Goal: Transaction & Acquisition: Purchase product/service

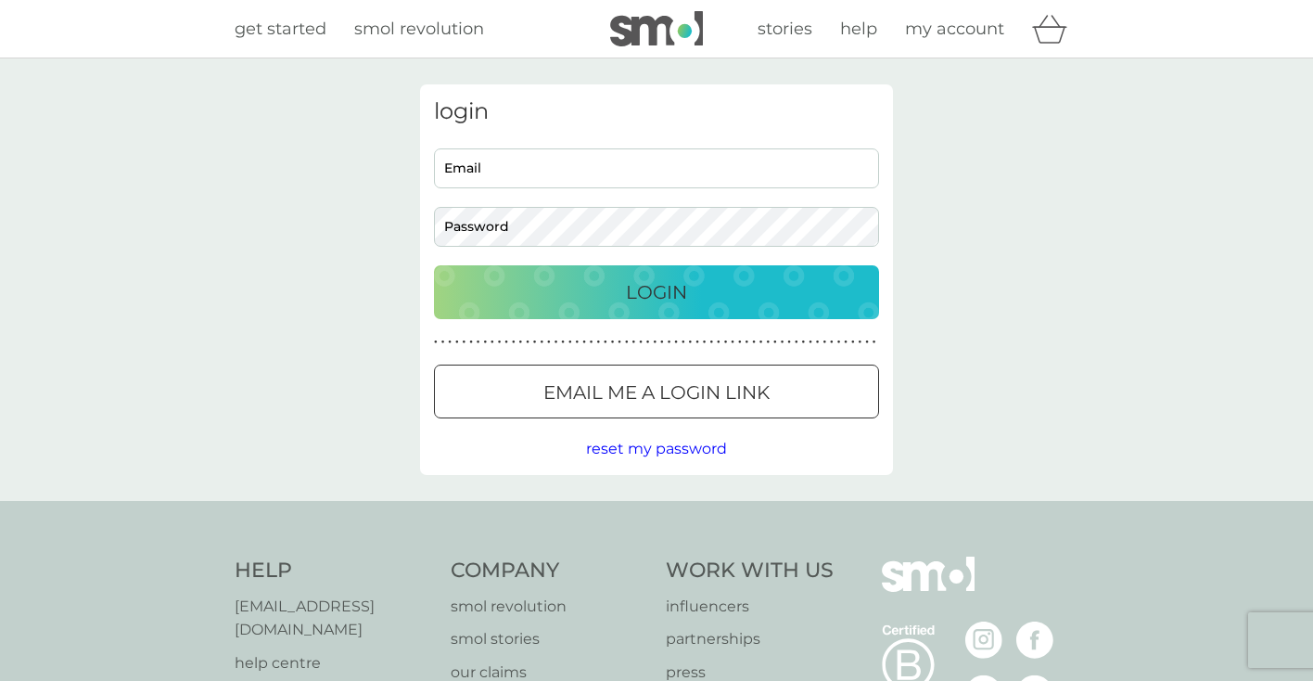
type input "eleni@iremia.care"
click at [692, 298] on div "Login" at bounding box center [657, 292] width 408 height 30
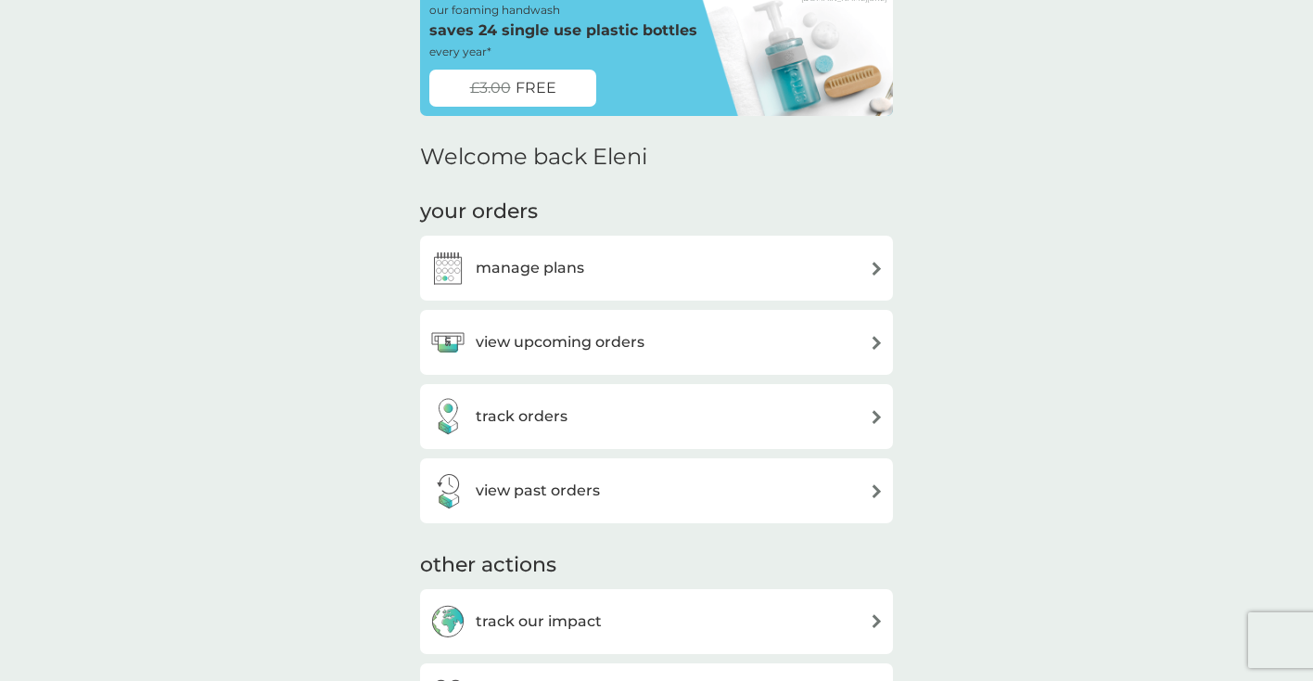
scroll to position [171, 0]
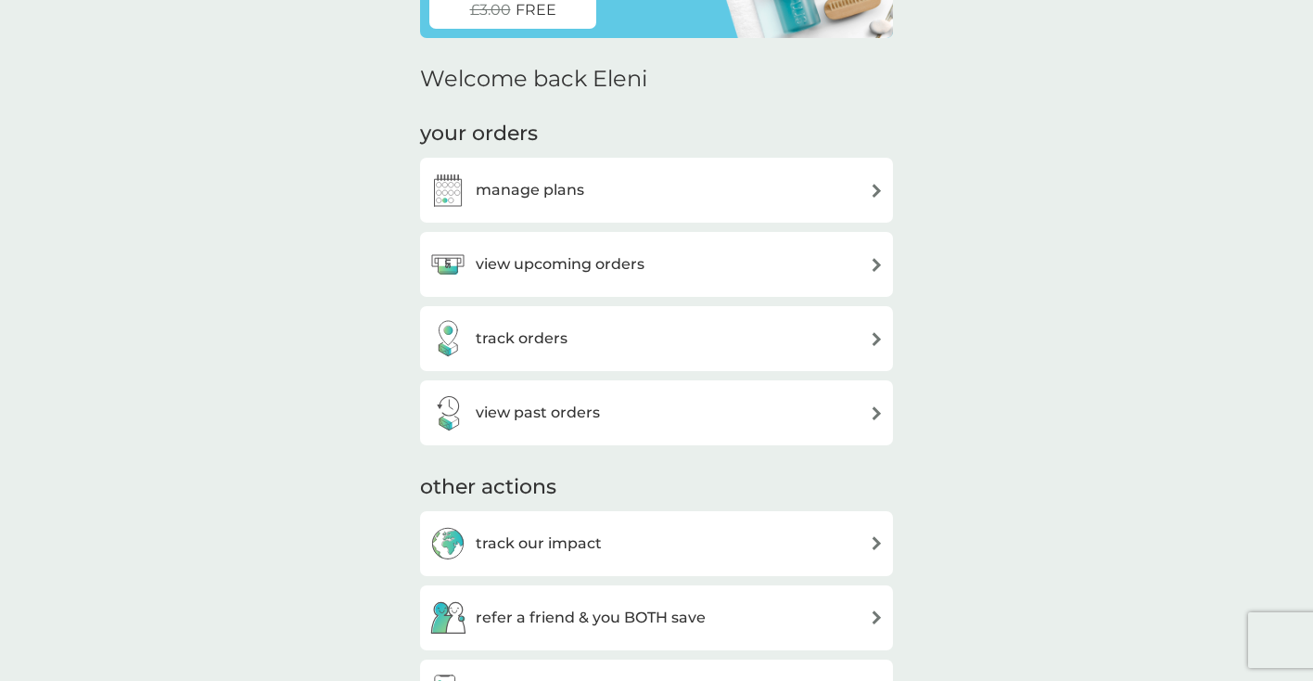
click at [746, 264] on div "view upcoming orders" at bounding box center [656, 264] width 454 height 37
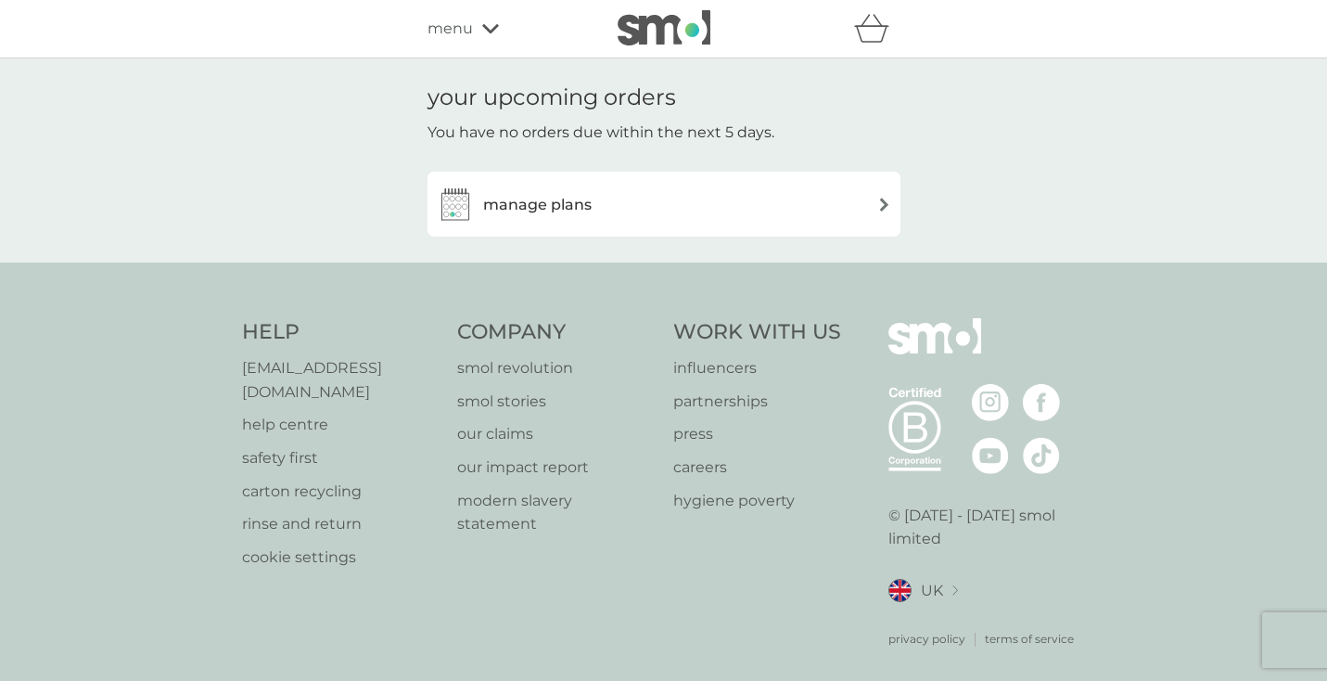
click at [784, 200] on div "manage plans" at bounding box center [664, 203] width 454 height 37
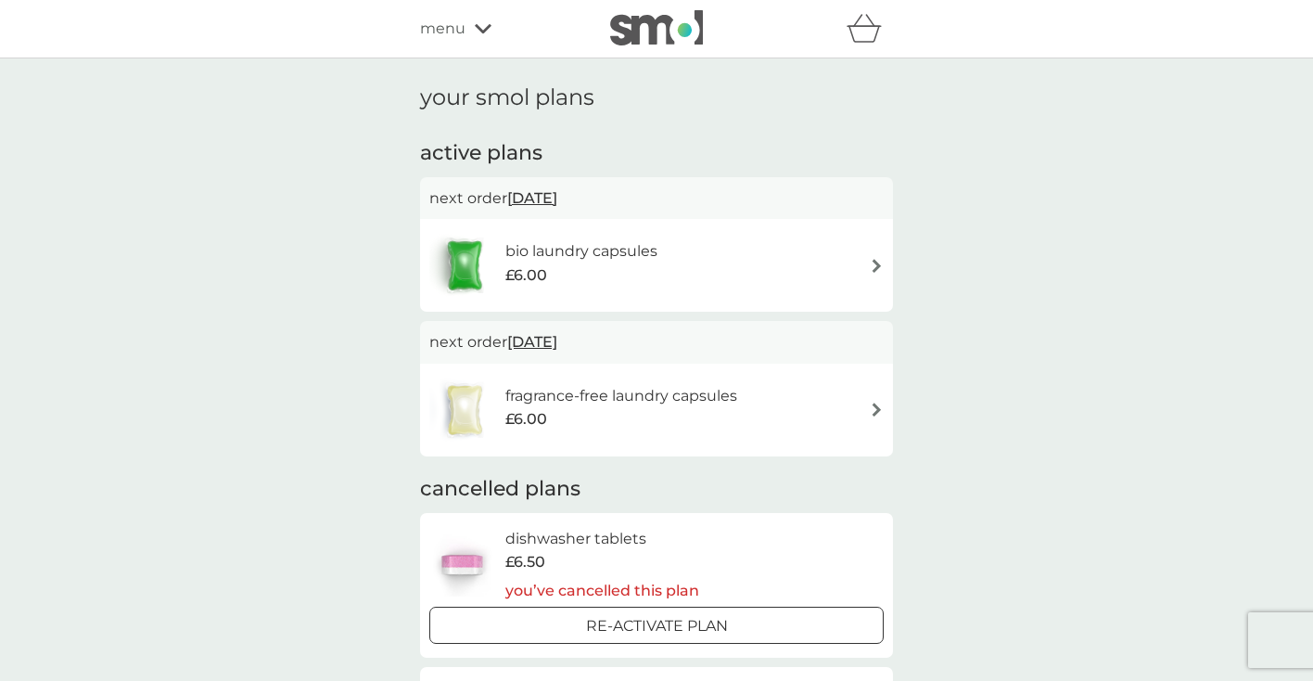
click at [839, 408] on div "fragrance-free laundry capsules £6.00" at bounding box center [656, 409] width 454 height 65
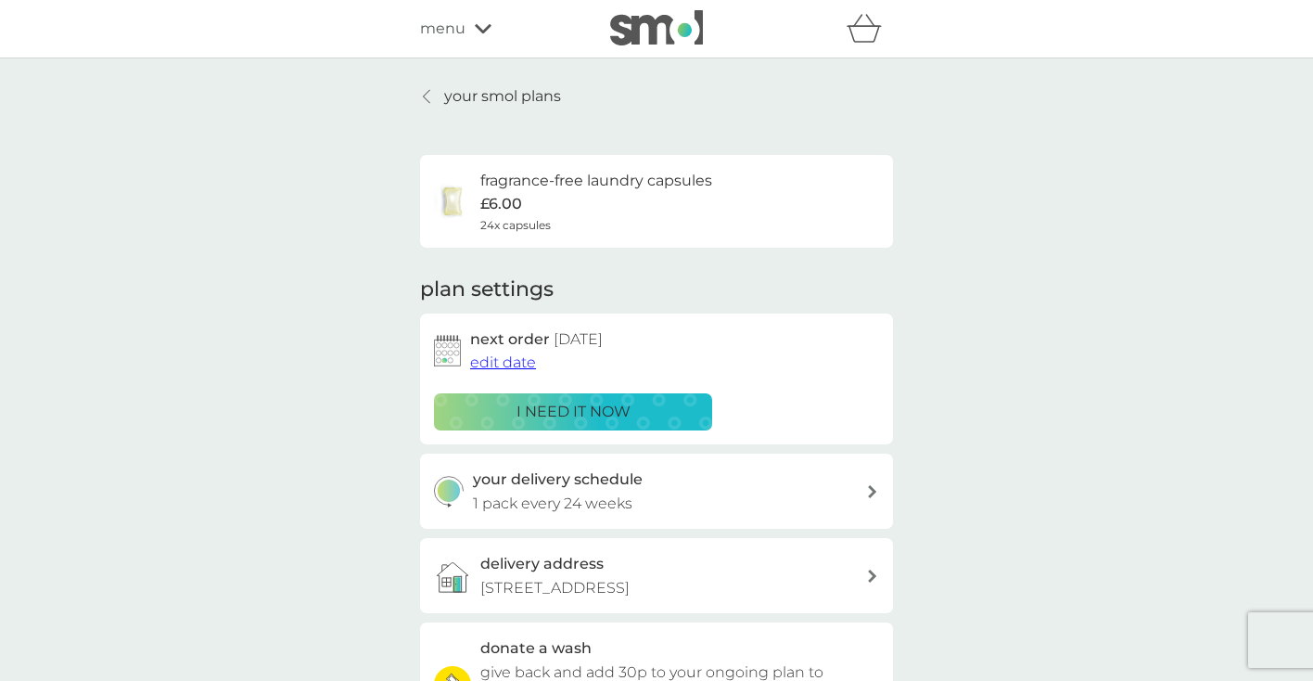
click at [668, 407] on div "i need it now" at bounding box center [573, 412] width 254 height 24
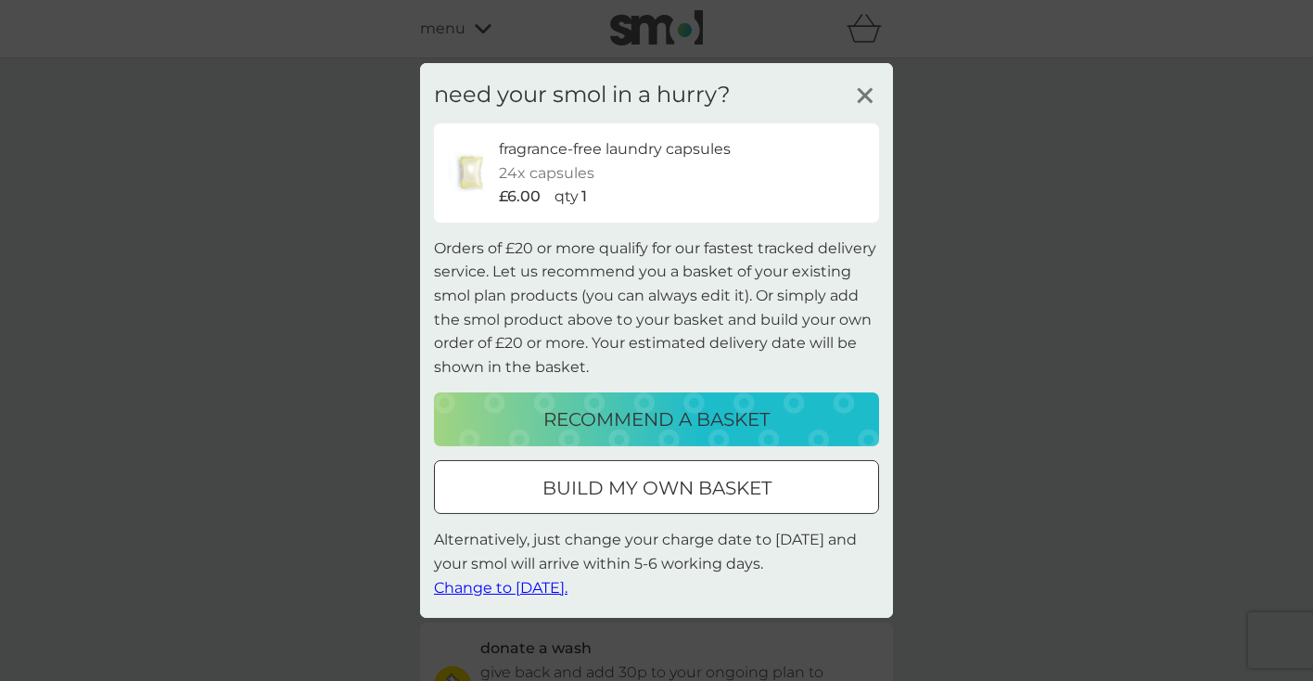
click at [796, 491] on div "build my own basket" at bounding box center [656, 488] width 443 height 30
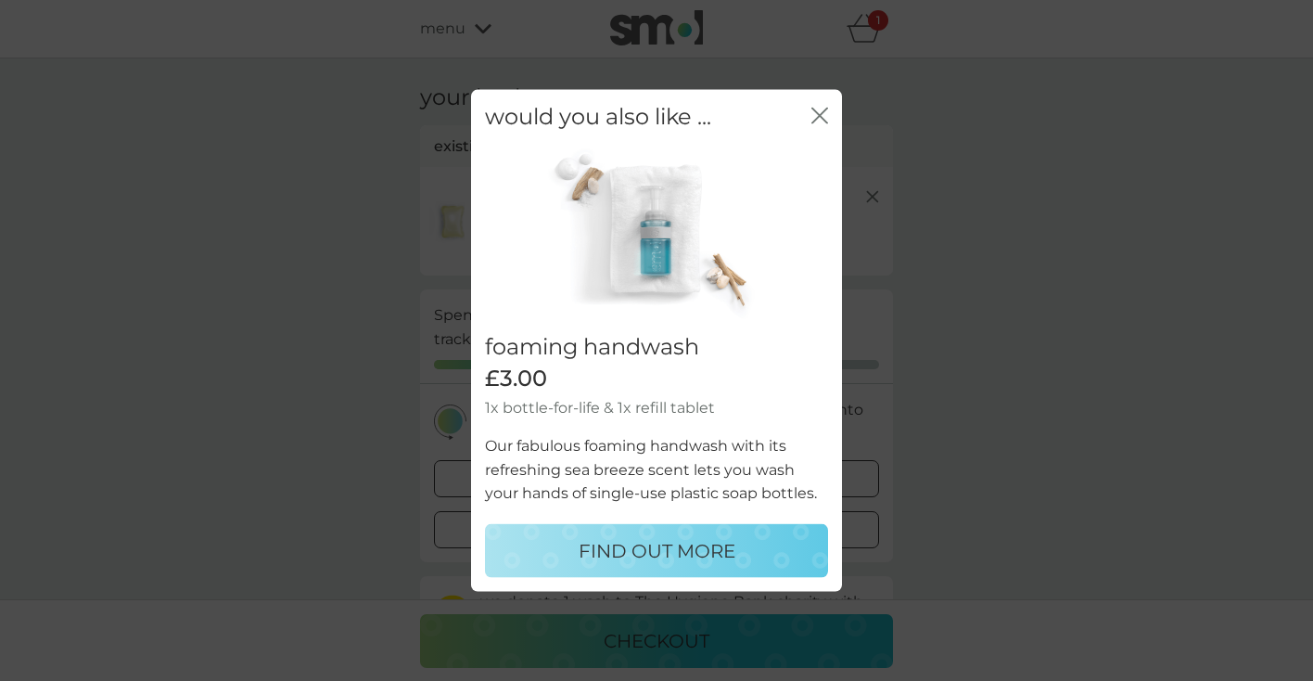
click at [814, 115] on icon "close" at bounding box center [819, 116] width 17 height 17
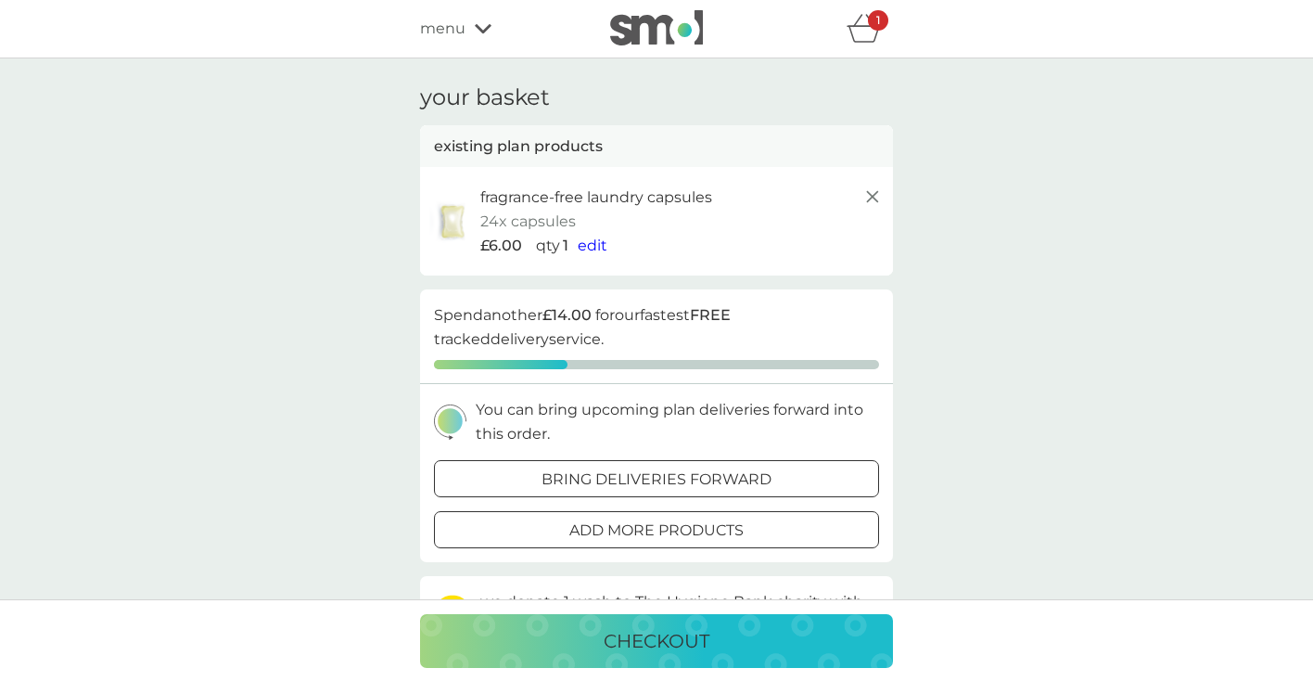
click at [583, 242] on span "edit" at bounding box center [593, 245] width 30 height 18
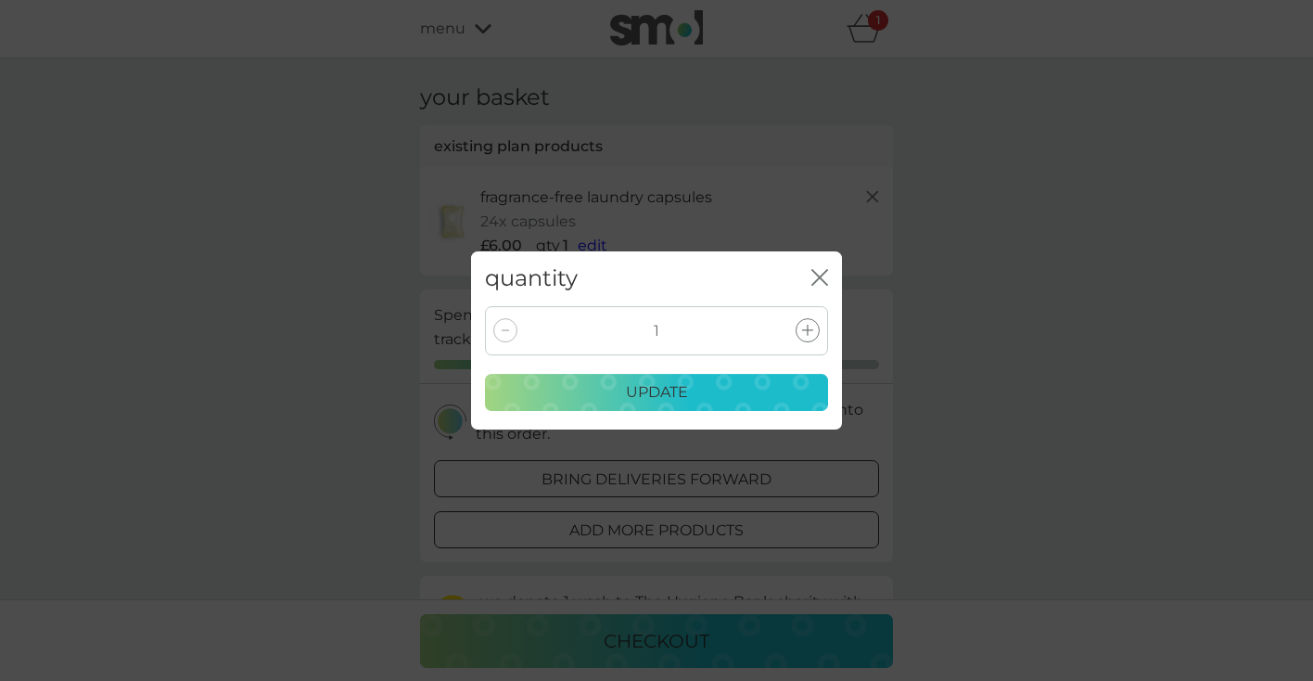
click at [795, 312] on div "1" at bounding box center [656, 330] width 343 height 49
click at [800, 325] on div at bounding box center [808, 330] width 24 height 24
click at [741, 404] on button "update" at bounding box center [656, 392] width 343 height 37
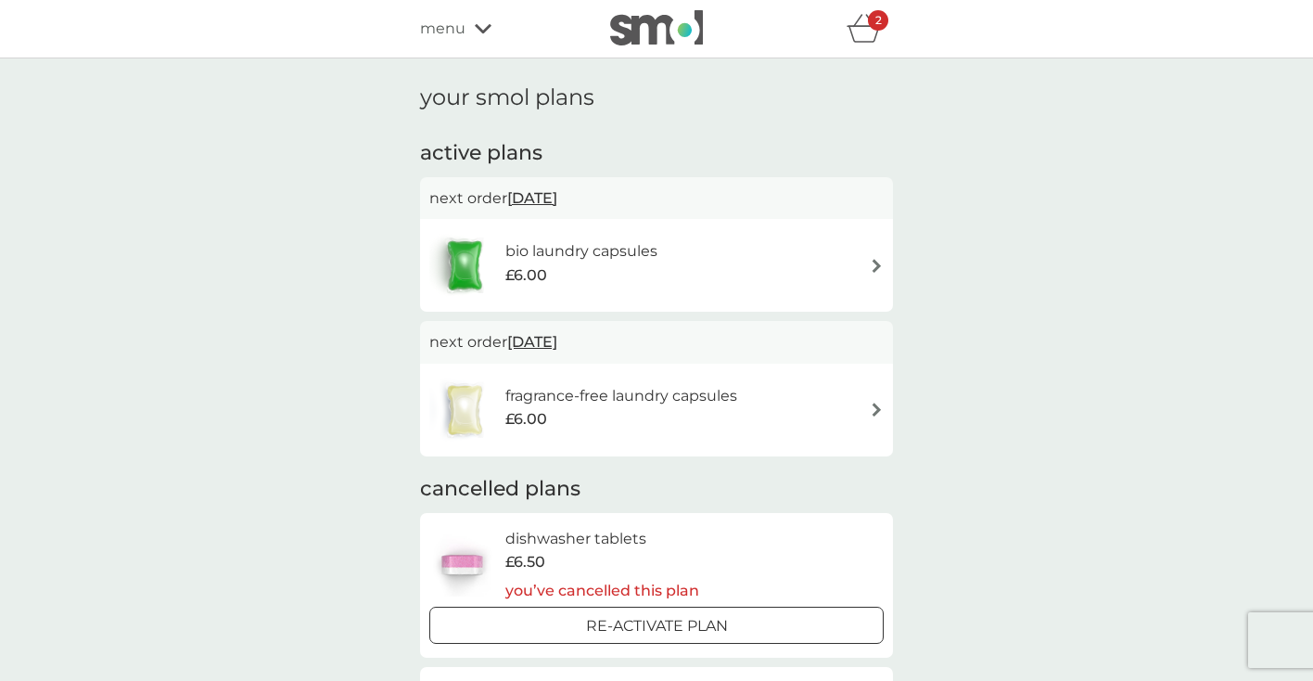
click at [598, 379] on div "fragrance-free laundry capsules £6.00" at bounding box center [592, 409] width 326 height 65
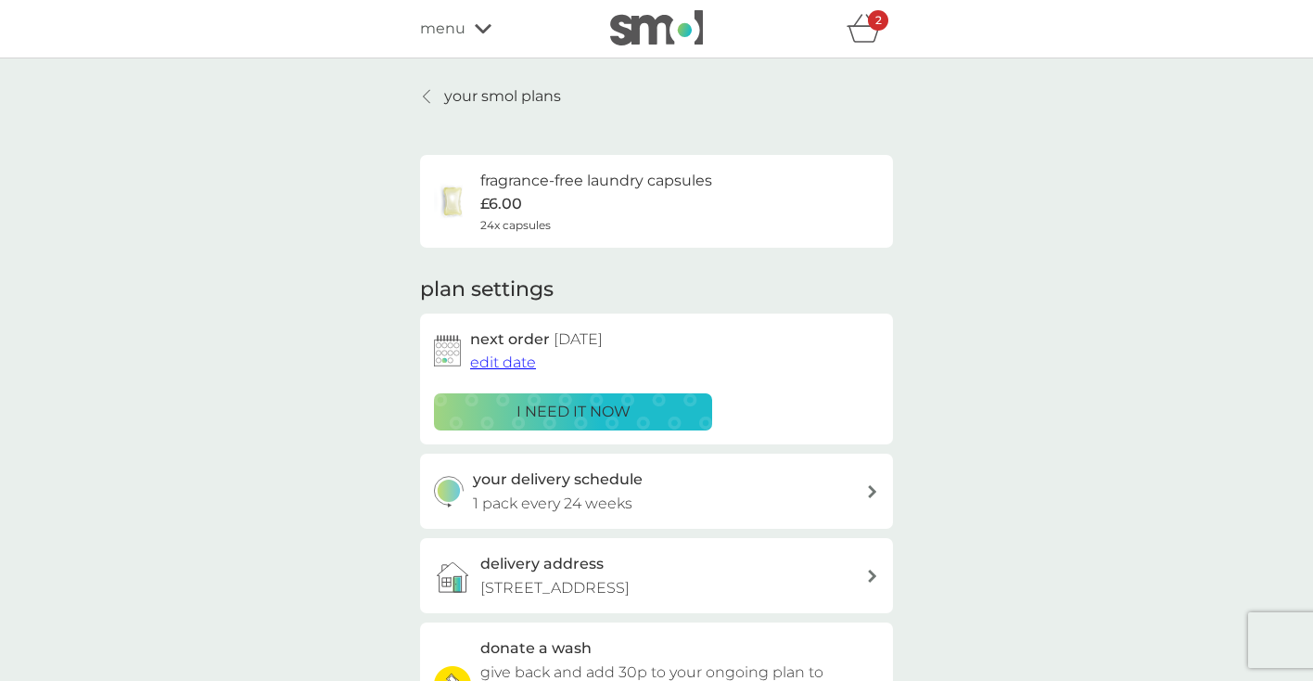
click at [527, 202] on div "fragrance-free laundry capsules £6.00 24x capsules" at bounding box center [596, 201] width 232 height 65
click at [453, 184] on img at bounding box center [452, 201] width 37 height 37
click at [868, 25] on div "2" at bounding box center [878, 20] width 20 height 20
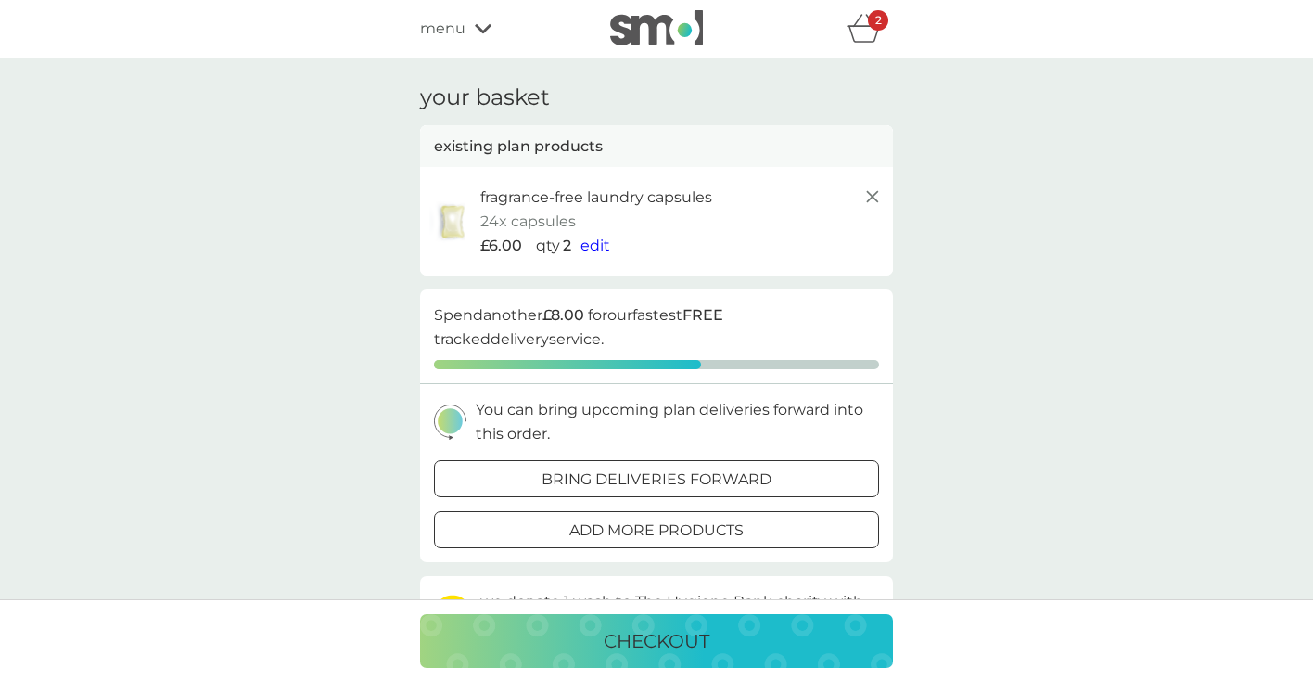
click at [833, 642] on div "checkout" at bounding box center [657, 641] width 436 height 30
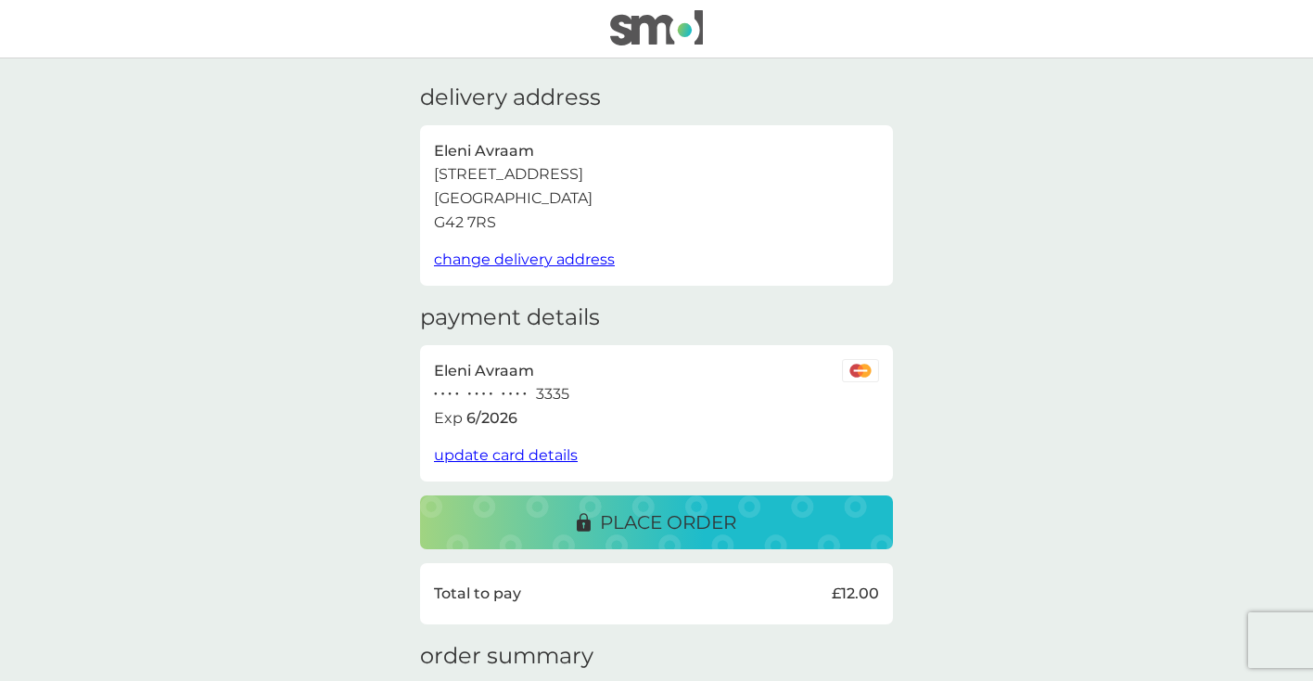
click at [810, 505] on button "place order" at bounding box center [656, 522] width 473 height 54
